Goal: Use online tool/utility: Utilize a website feature to perform a specific function

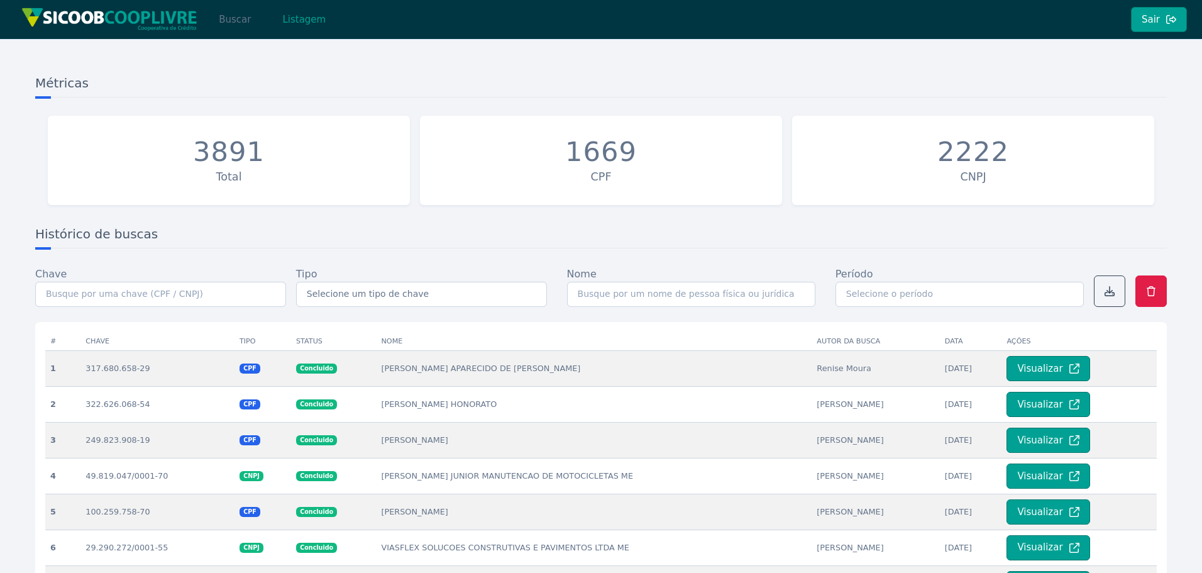
click at [245, 19] on button "Buscar" at bounding box center [234, 19] width 53 height 25
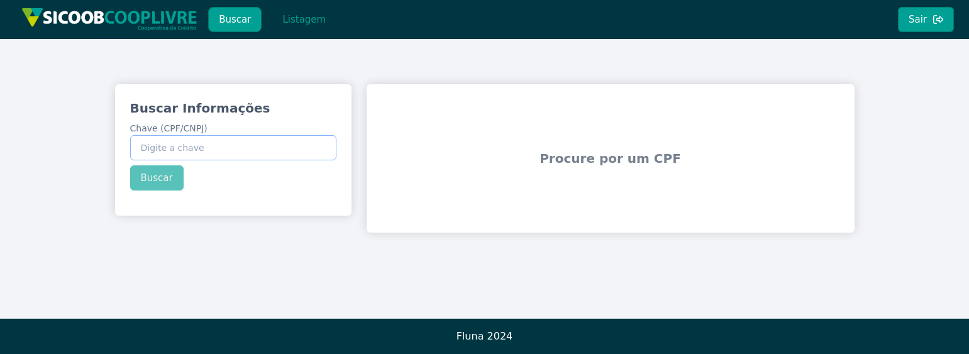
click at [166, 145] on input "Chave (CPF/CNPJ)" at bounding box center [233, 147] width 206 height 25
paste input "04.915.159/0001-97"
type input "04.915.159/0001-97"
click at [156, 180] on button "Buscar" at bounding box center [156, 177] width 53 height 25
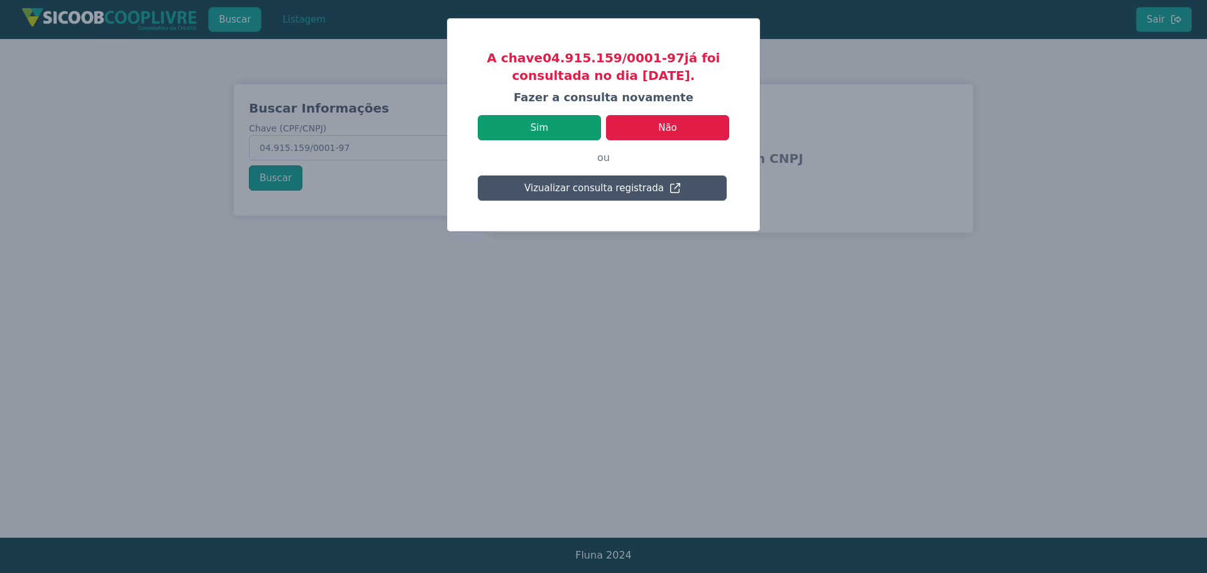
click at [551, 130] on button "Sim" at bounding box center [539, 127] width 123 height 25
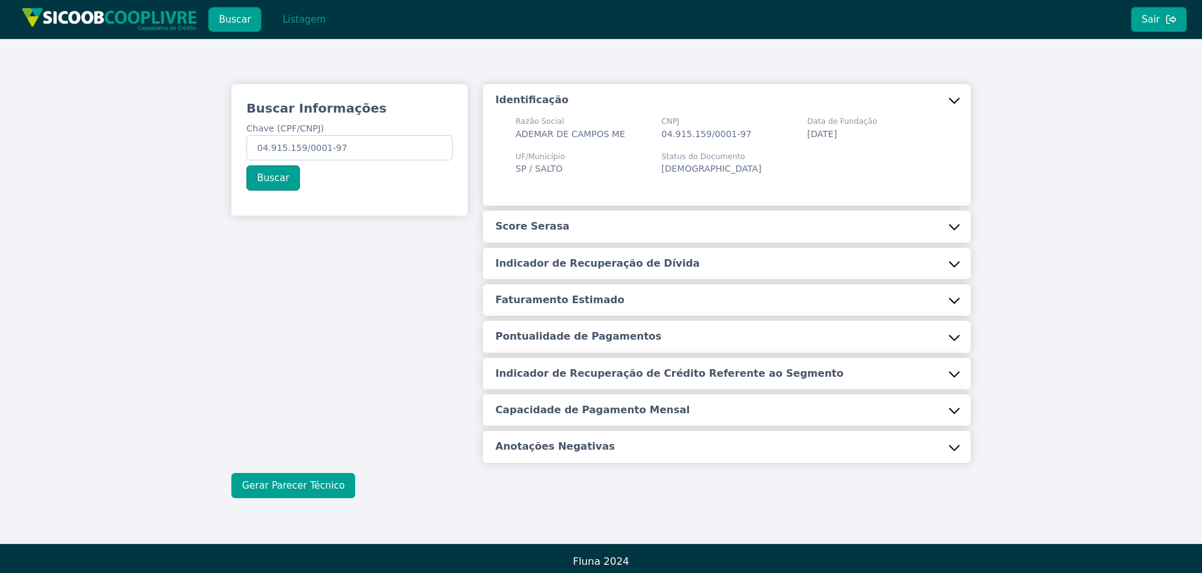
click at [287, 487] on button "Gerar Parecer Técnico" at bounding box center [293, 485] width 124 height 25
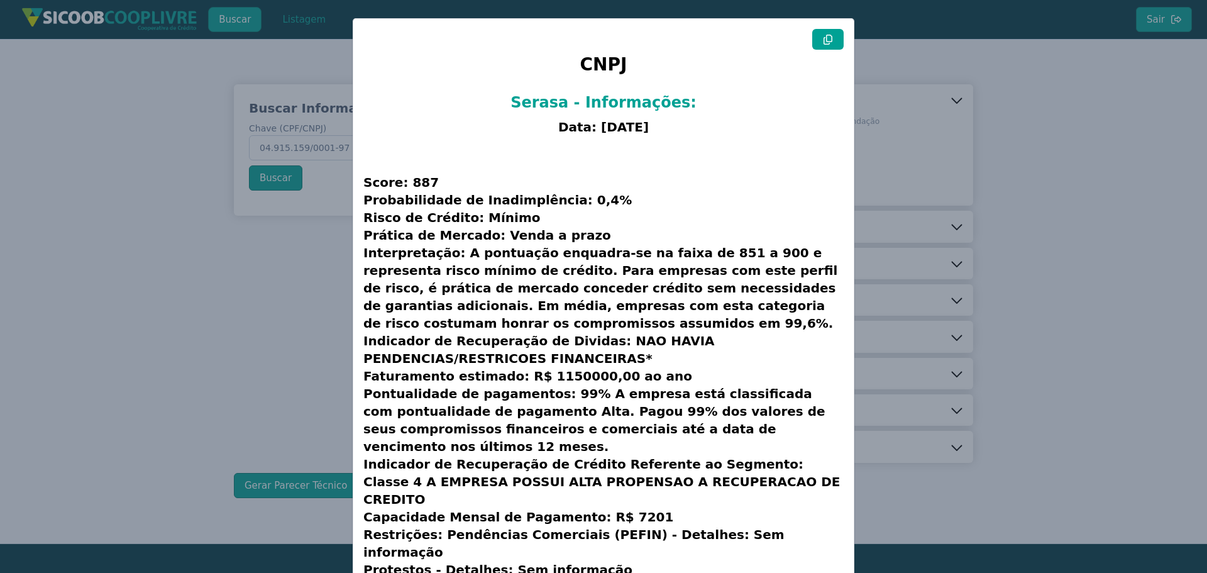
click at [835, 43] on button at bounding box center [827, 39] width 31 height 21
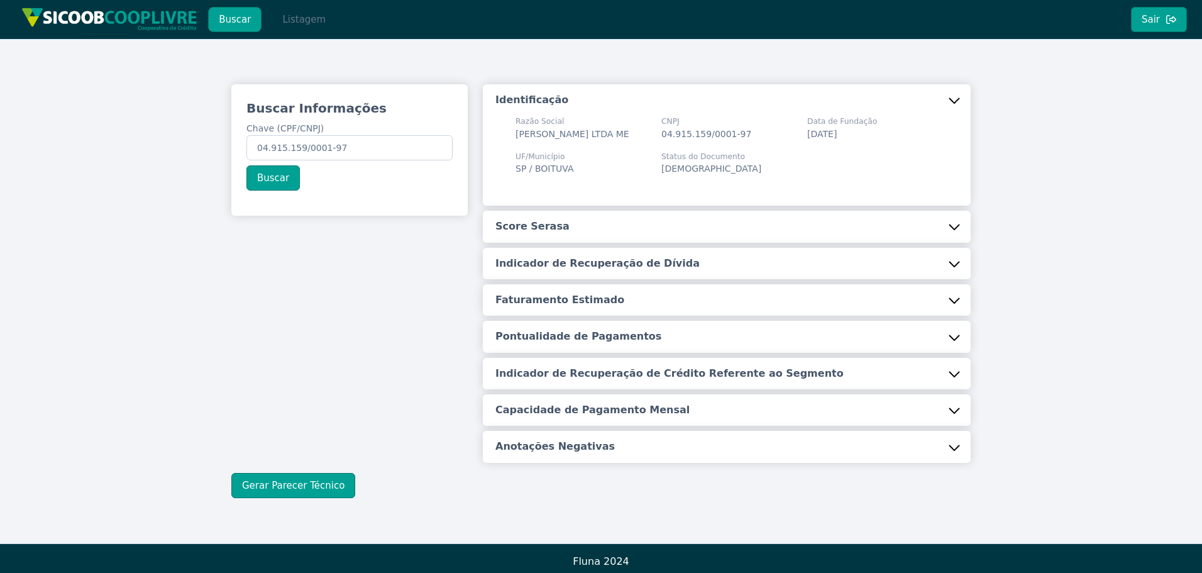
click at [308, 23] on button "Listagem" at bounding box center [304, 19] width 65 height 25
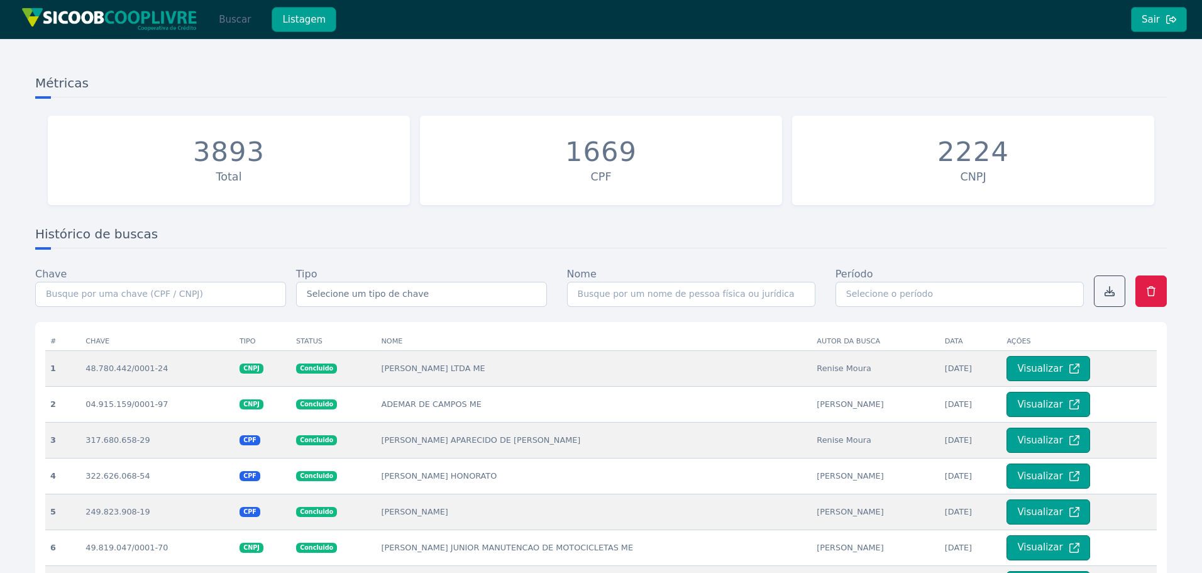
click at [232, 19] on button "Buscar" at bounding box center [234, 19] width 53 height 25
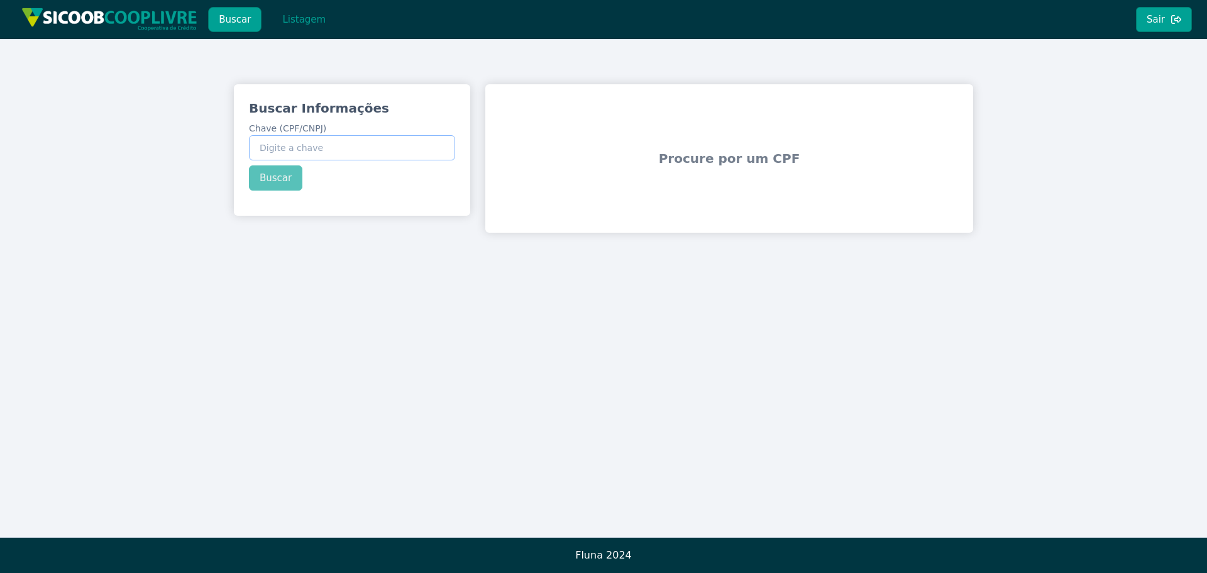
click at [333, 141] on input "Chave (CPF/CNPJ)" at bounding box center [352, 147] width 206 height 25
paste input "387.650.658-1"
type input "387.650.658-16"
click at [279, 179] on button "Buscar" at bounding box center [275, 177] width 53 height 25
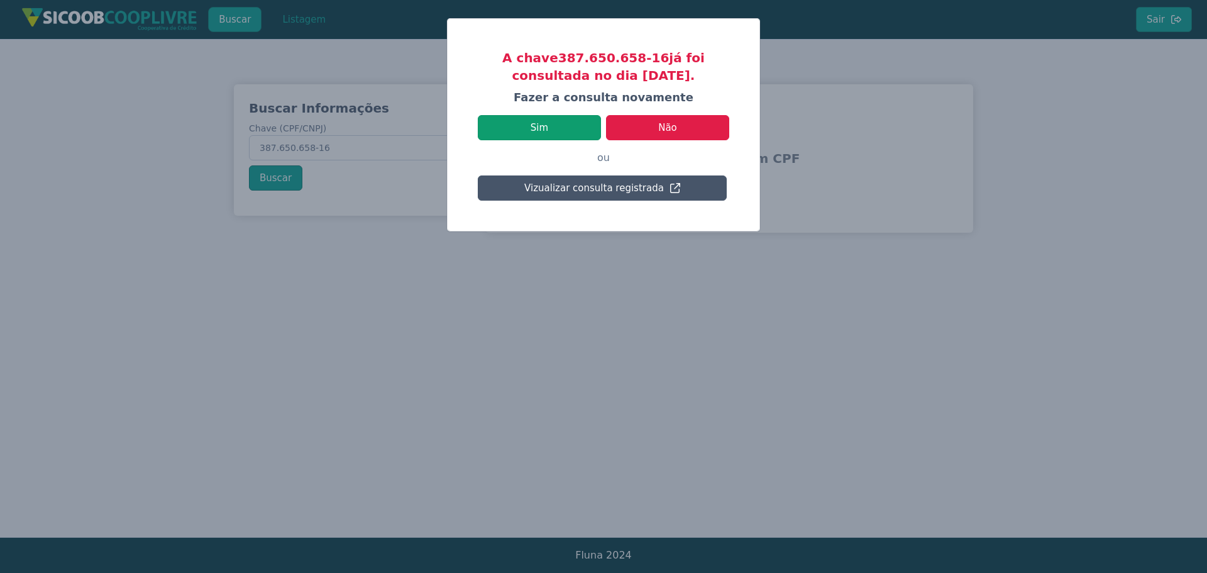
click at [557, 137] on button "Sim" at bounding box center [539, 127] width 123 height 25
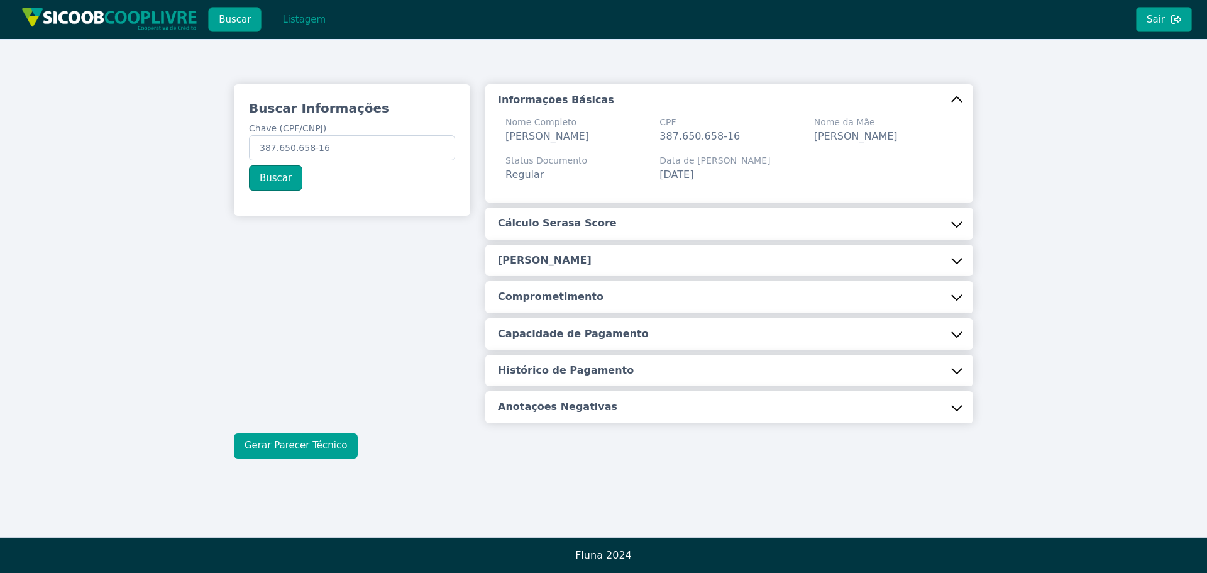
click at [328, 458] on button "Gerar Parecer Técnico" at bounding box center [296, 445] width 124 height 25
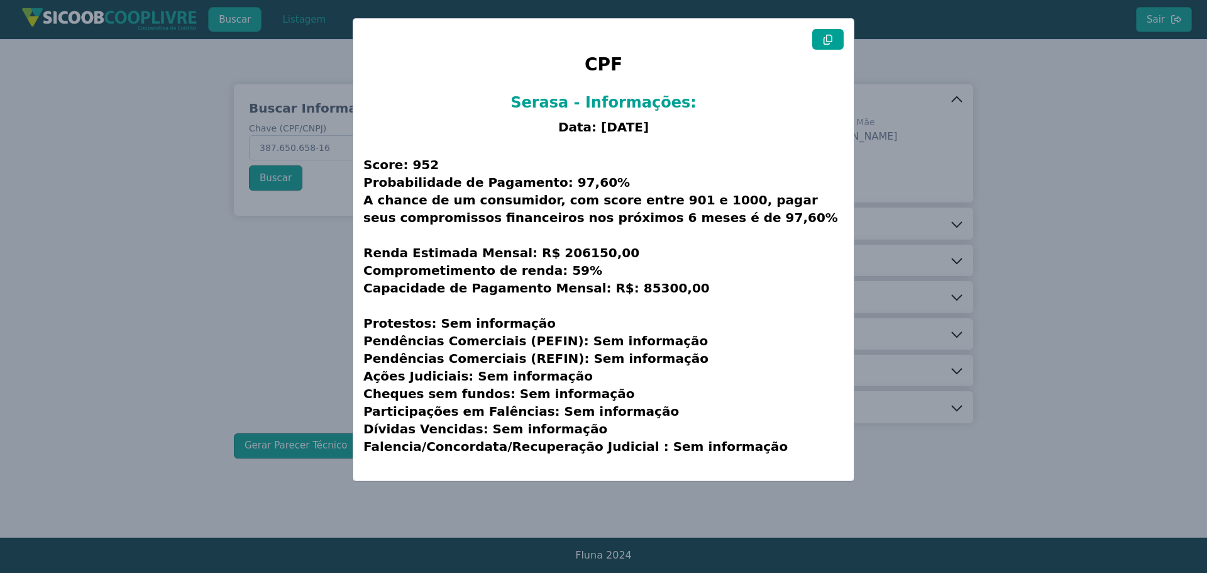
click at [820, 44] on button at bounding box center [827, 39] width 31 height 21
drag, startPoint x: 1140, startPoint y: 109, endPoint x: 1117, endPoint y: 114, distance: 23.8
click at [1140, 109] on modal-container "CPF Serasa - Informações: Data: [DATE] Score: 952 Probabilidade de Pagamento: 9…" at bounding box center [603, 286] width 1207 height 573
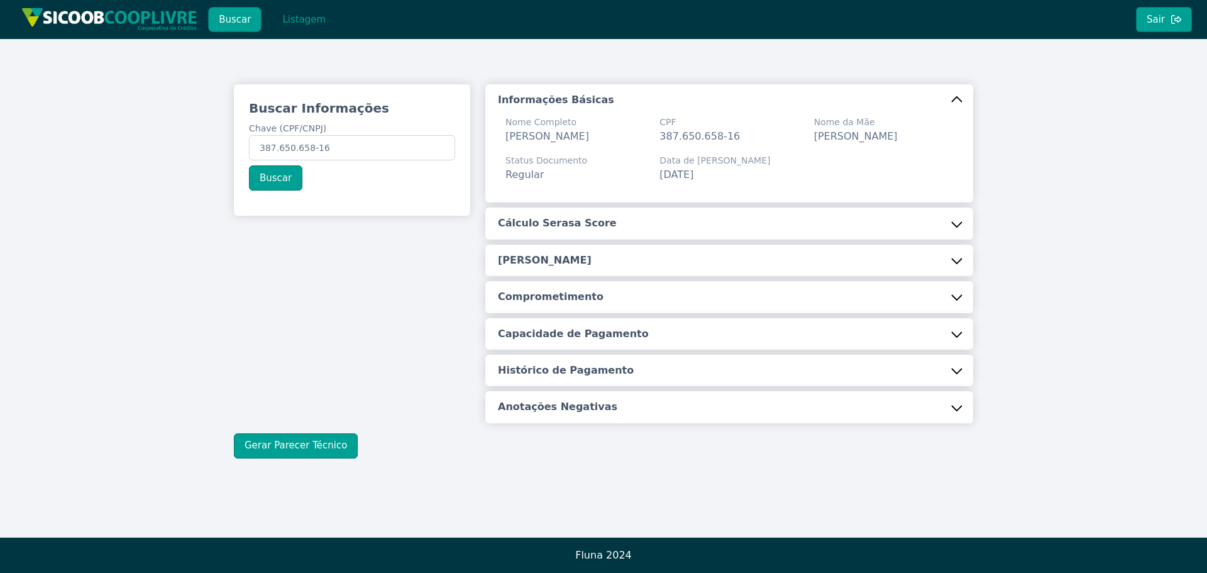
click at [111, 206] on div "Buscar Informações Chave (CPF/CNPJ) 387.650.658-16 Buscar Informações Básicas N…" at bounding box center [603, 271] width 1207 height 465
